Goal: Task Accomplishment & Management: Manage account settings

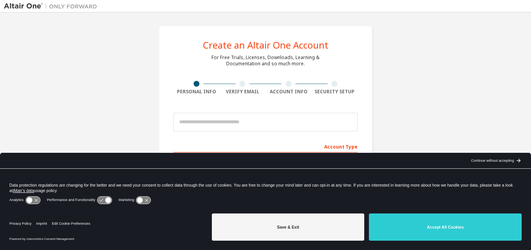
click at [103, 201] on icon at bounding box center [104, 199] width 14 height 7
click at [112, 198] on icon at bounding box center [105, 200] width 16 height 8
click at [108, 200] on icon at bounding box center [108, 200] width 6 height 6
click at [108, 201] on icon at bounding box center [108, 200] width 6 height 6
click at [28, 198] on icon at bounding box center [29, 200] width 6 height 6
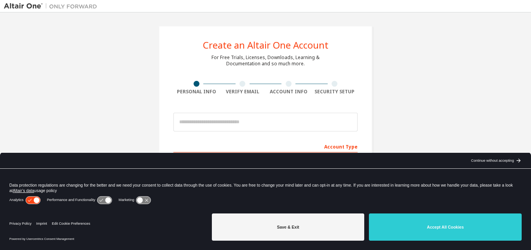
click at [29, 198] on icon at bounding box center [33, 199] width 14 height 7
click at [99, 201] on icon at bounding box center [104, 199] width 14 height 7
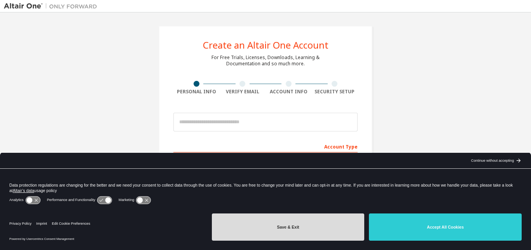
click at [294, 227] on button "Save & Exit" at bounding box center [288, 226] width 153 height 27
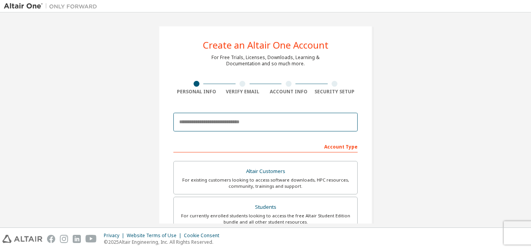
click at [228, 123] on input "email" at bounding box center [265, 122] width 184 height 19
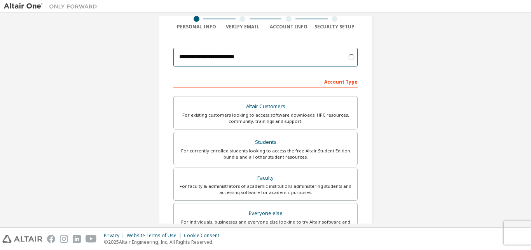
scroll to position [79, 0]
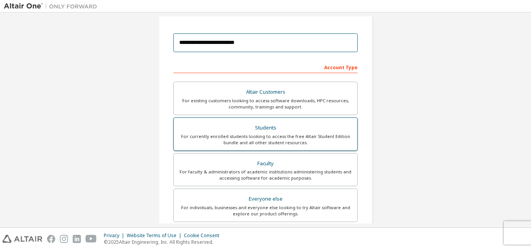
type input "**********"
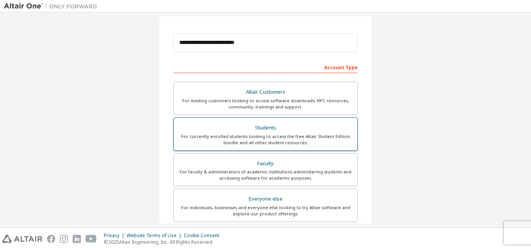
click at [289, 136] on div "For currently enrolled students looking to access the free Altair Student Editi…" at bounding box center [265, 139] width 174 height 12
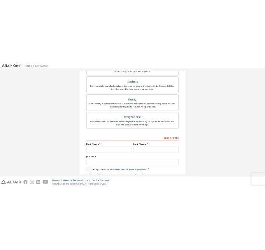
scroll to position [198, 0]
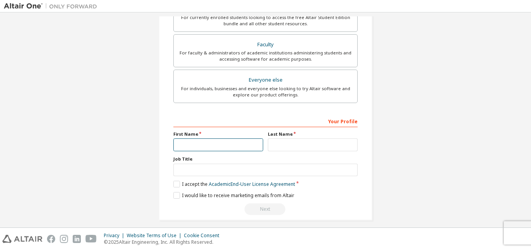
click at [223, 139] on input "text" at bounding box center [218, 144] width 90 height 13
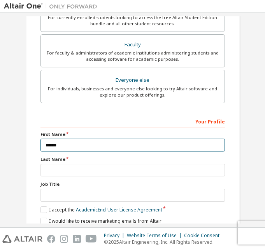
type input "******"
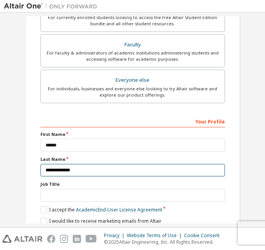
type input "**********"
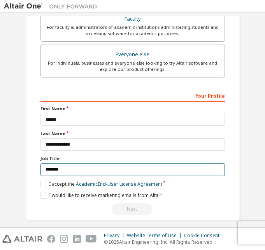
scroll to position [231, 0]
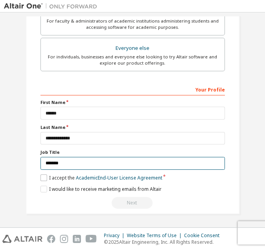
type input "*******"
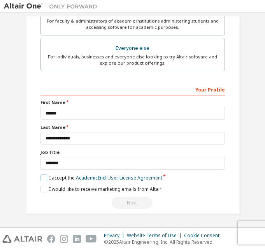
click at [42, 177] on label "I accept the Academic End-User License Agreement" at bounding box center [101, 177] width 122 height 7
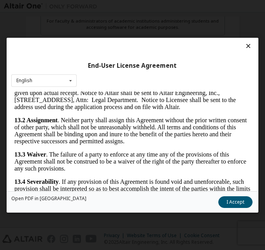
scroll to position [2010, 0]
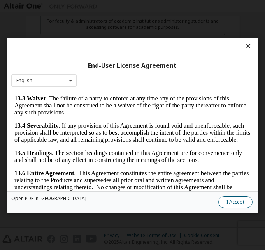
click at [241, 206] on button "I Accept" at bounding box center [235, 202] width 34 height 12
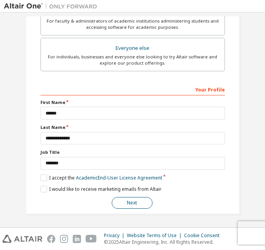
click at [138, 202] on button "Next" at bounding box center [132, 203] width 41 height 12
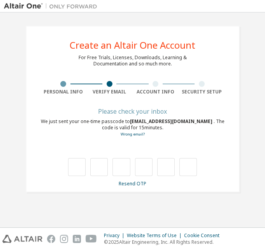
type input "*"
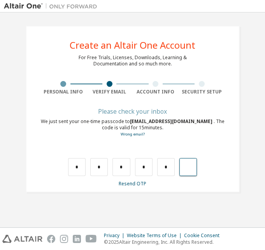
type input "*"
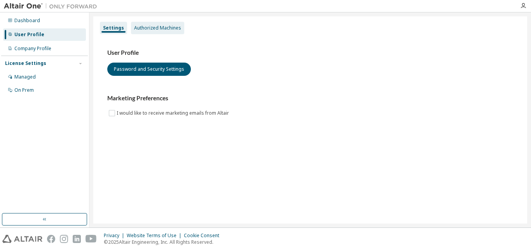
click at [149, 30] on div "Authorized Machines" at bounding box center [157, 28] width 47 height 6
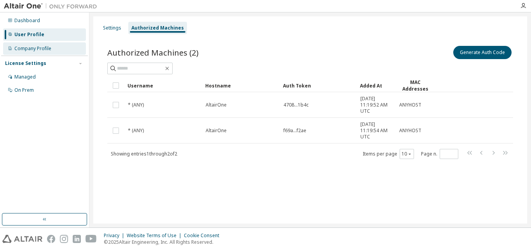
click at [35, 48] on div "Company Profile" at bounding box center [32, 48] width 37 height 6
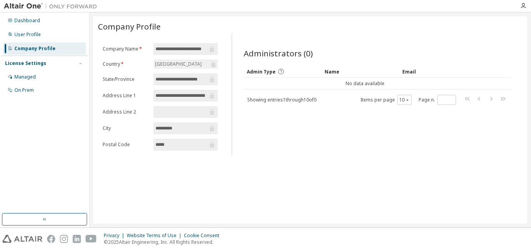
click at [30, 63] on div "License Settings" at bounding box center [25, 63] width 41 height 6
click at [31, 79] on div "Managed" at bounding box center [24, 77] width 21 height 6
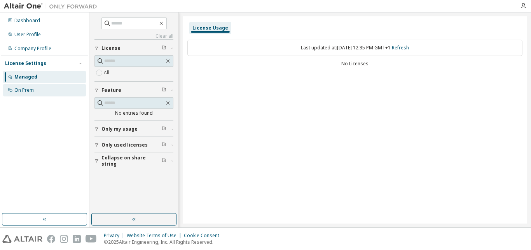
click at [27, 92] on div "On Prem" at bounding box center [23, 90] width 19 height 6
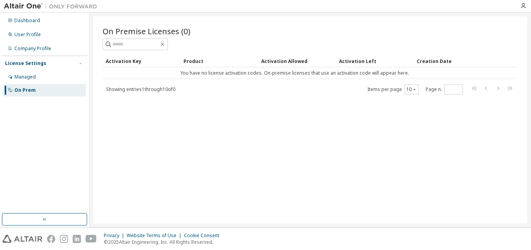
click at [254, 155] on div "On Premise Licenses (0) Clear Load Save Save As Field Operator Value Select fil…" at bounding box center [310, 119] width 434 height 207
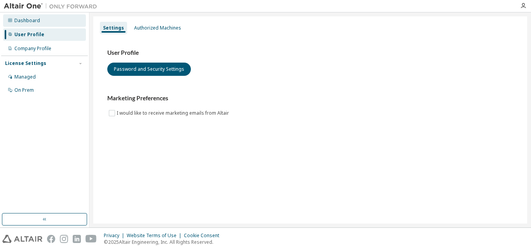
click at [21, 19] on div "Dashboard" at bounding box center [27, 20] width 26 height 6
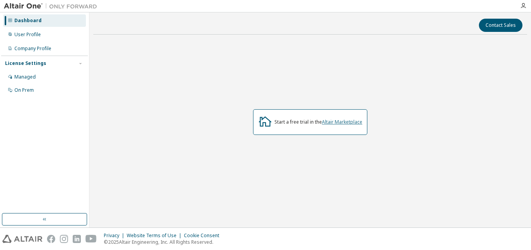
click at [330, 122] on link "Altair Marketplace" at bounding box center [342, 122] width 40 height 7
click at [339, 125] on link "Altair Marketplace" at bounding box center [342, 122] width 40 height 7
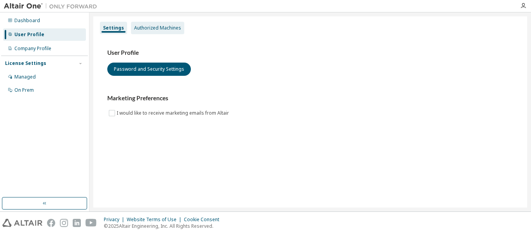
click at [147, 28] on div "Authorized Machines" at bounding box center [157, 28] width 47 height 6
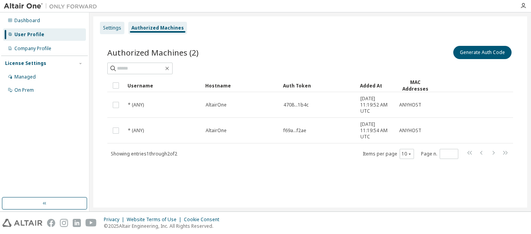
click at [111, 27] on div "Settings" at bounding box center [112, 28] width 18 height 6
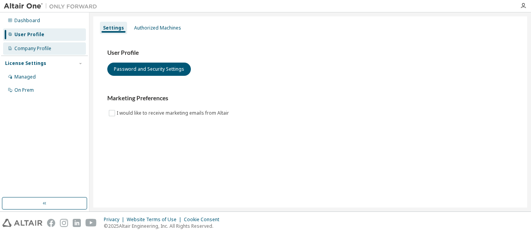
click at [29, 47] on div "Company Profile" at bounding box center [32, 48] width 37 height 6
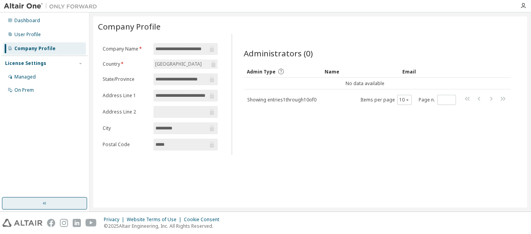
click at [37, 203] on button "button" at bounding box center [44, 203] width 85 height 12
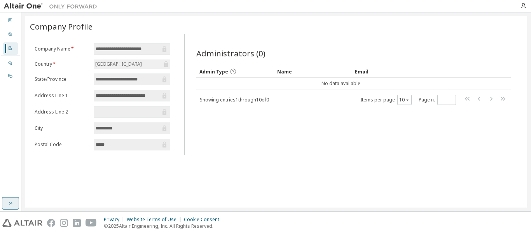
click at [7, 201] on button "button" at bounding box center [10, 203] width 17 height 12
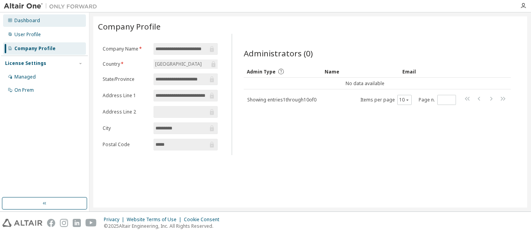
click at [61, 19] on div "Dashboard" at bounding box center [44, 20] width 83 height 12
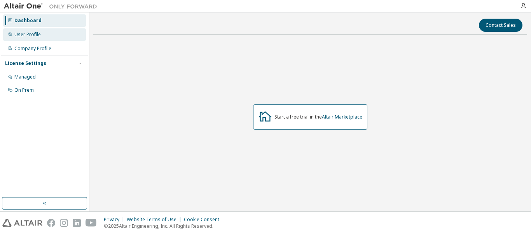
click at [54, 32] on div "User Profile" at bounding box center [44, 34] width 83 height 12
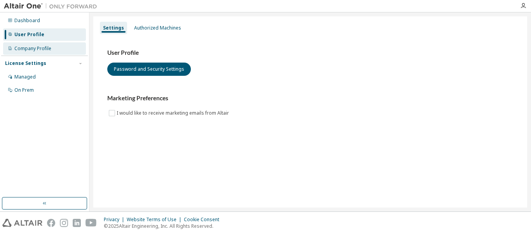
click at [53, 44] on div "Company Profile" at bounding box center [44, 48] width 83 height 12
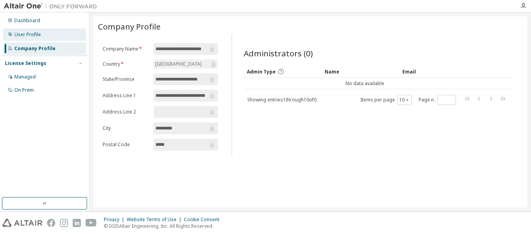
click at [38, 33] on div "User Profile" at bounding box center [27, 34] width 26 height 6
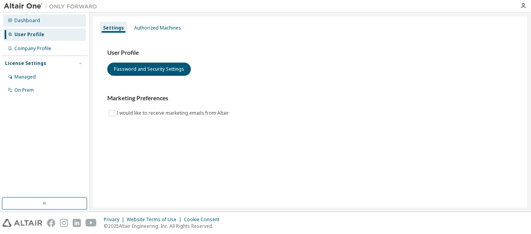
click at [33, 19] on div "Dashboard" at bounding box center [27, 20] width 26 height 6
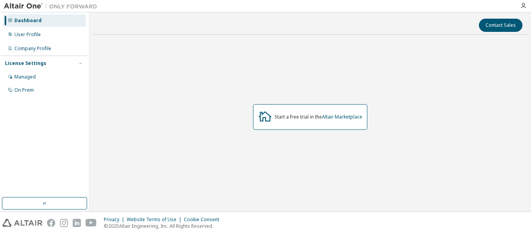
click at [528, 4] on div at bounding box center [523, 6] width 16 height 6
click at [526, 4] on div at bounding box center [523, 6] width 16 height 6
click at [524, 3] on icon "button" at bounding box center [523, 6] width 6 height 6
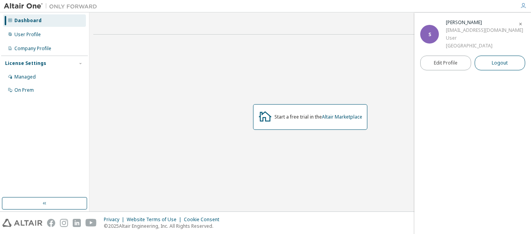
click at [498, 60] on span "Logout" at bounding box center [500, 63] width 16 height 8
